Goal: Task Accomplishment & Management: Manage account settings

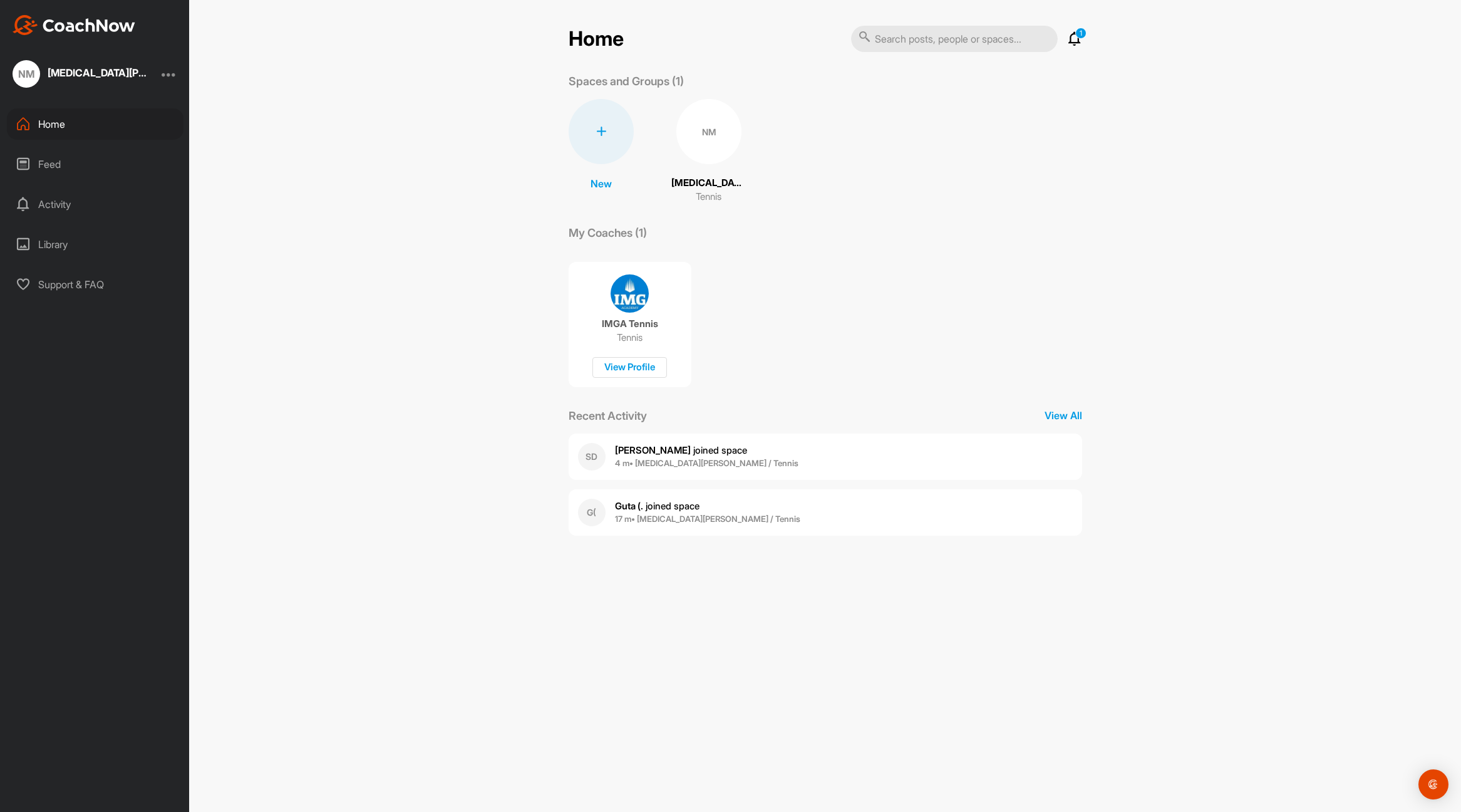
click at [171, 75] on div at bounding box center [168, 73] width 15 height 15
click at [148, 104] on div "Account Settings" at bounding box center [129, 108] width 97 height 40
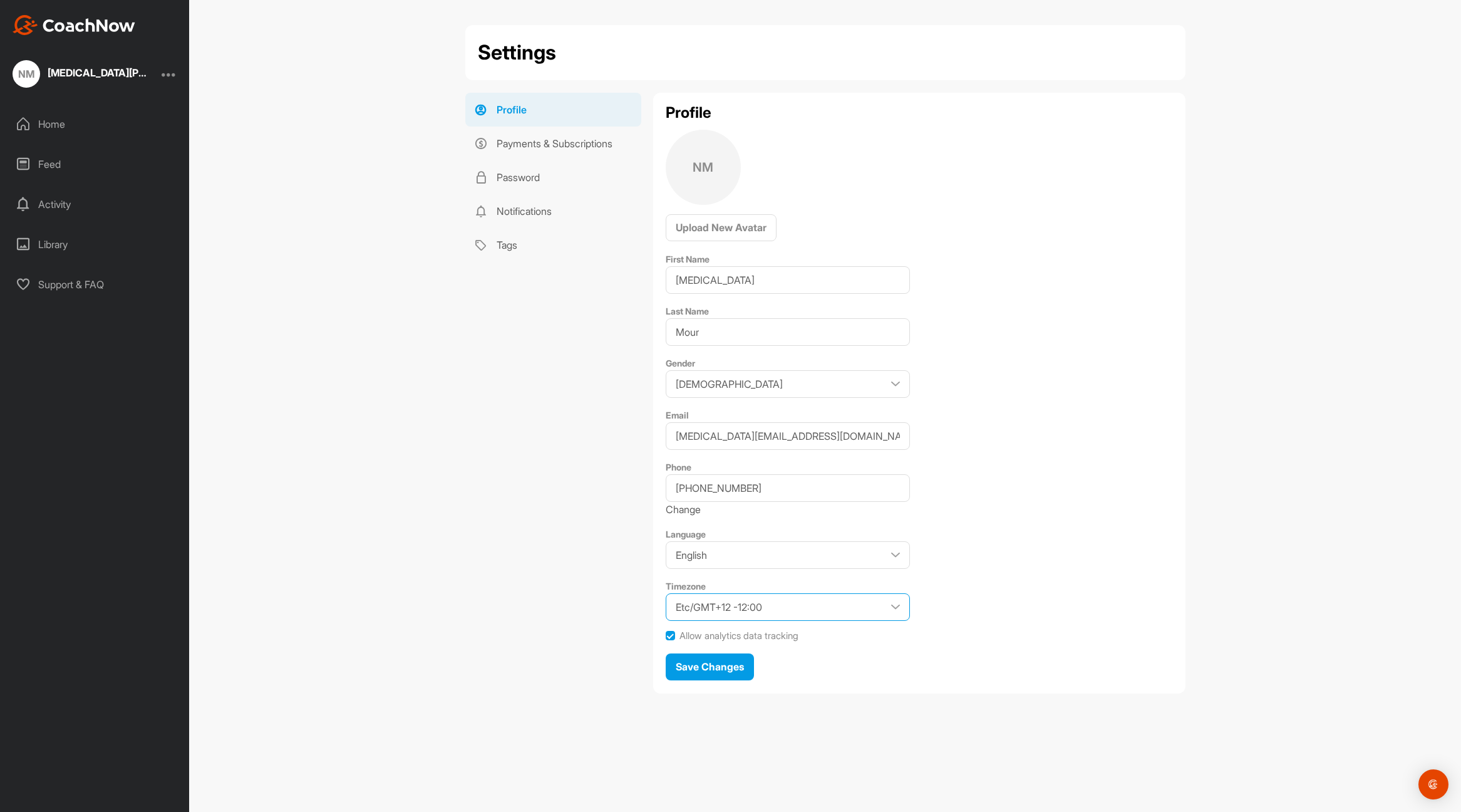
click at [832, 606] on select "Etc/GMT+12 -12:00 Etc/GMT+11 -11:00 Pacific/Midway -11:00 Pacific/Niue -11:00 P…" at bounding box center [787, 607] width 245 height 28
select select "America/New_York -04:00"
click at [726, 664] on span "Save Changes" at bounding box center [709, 666] width 68 height 13
click at [170, 76] on div at bounding box center [168, 73] width 15 height 15
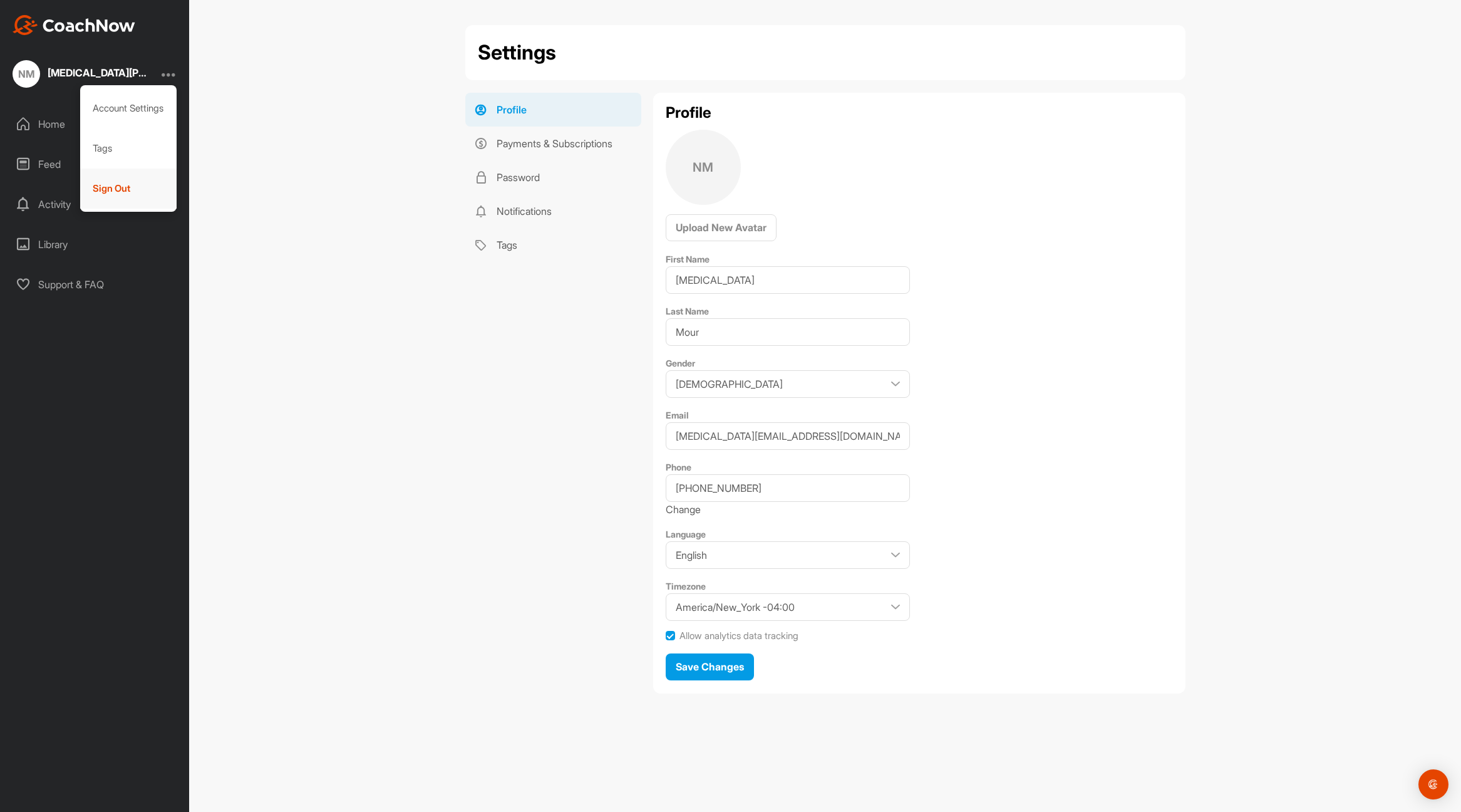
click at [122, 190] on div "Sign Out" at bounding box center [129, 188] width 97 height 40
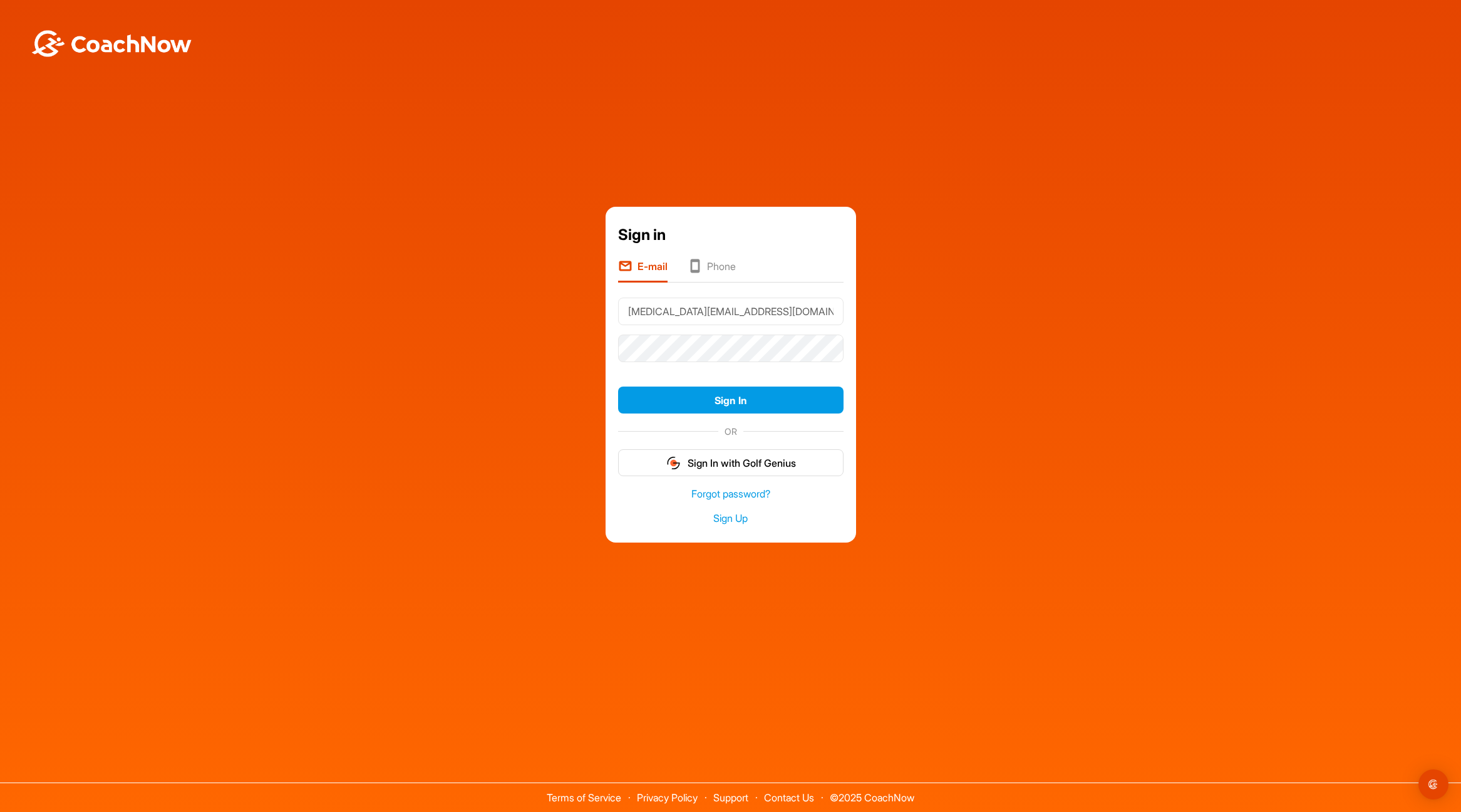
drag, startPoint x: 782, startPoint y: 307, endPoint x: 459, endPoint y: 270, distance: 325.1
click at [459, 270] on div "Sign in E-mail Phone nikita.lajolla@gmail.com Sign In OR Sign In with Golf Geni…" at bounding box center [730, 374] width 1449 height 336
type input "gutyera@gmail.com"
click at [749, 398] on button "Sign In" at bounding box center [731, 399] width 226 height 27
click at [738, 402] on button "Sign In" at bounding box center [731, 399] width 226 height 27
